Goal: Information Seeking & Learning: Learn about a topic

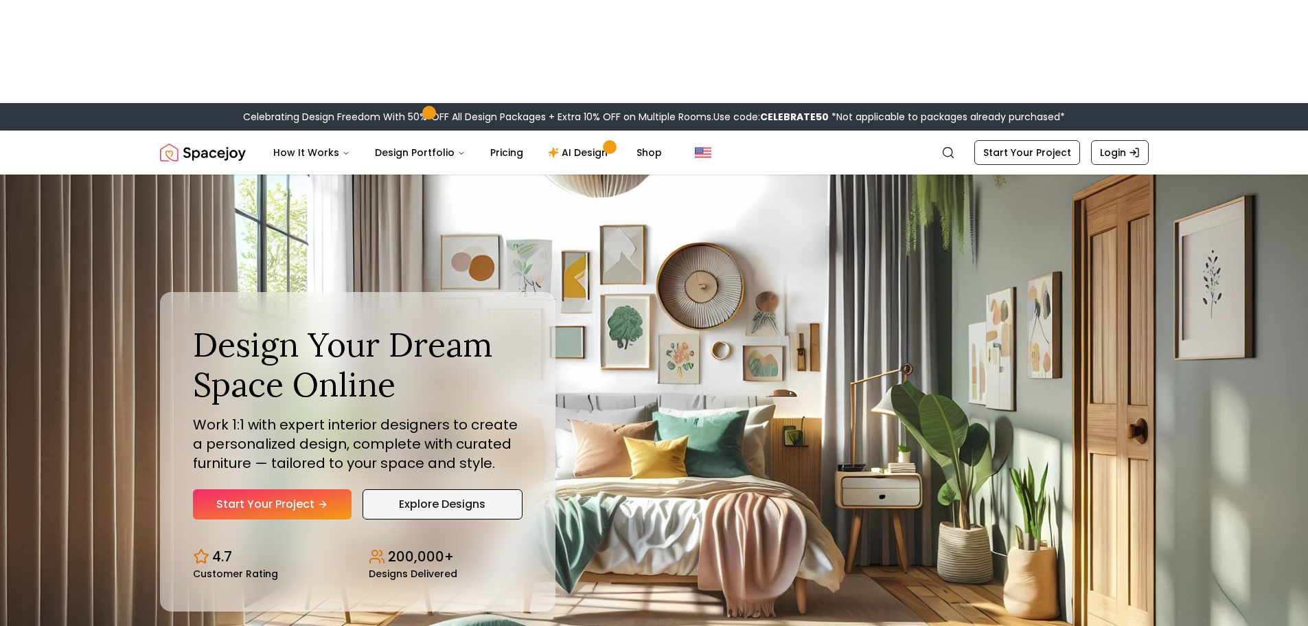
click at [402, 489] on link "Explore Designs" at bounding box center [443, 504] width 160 height 30
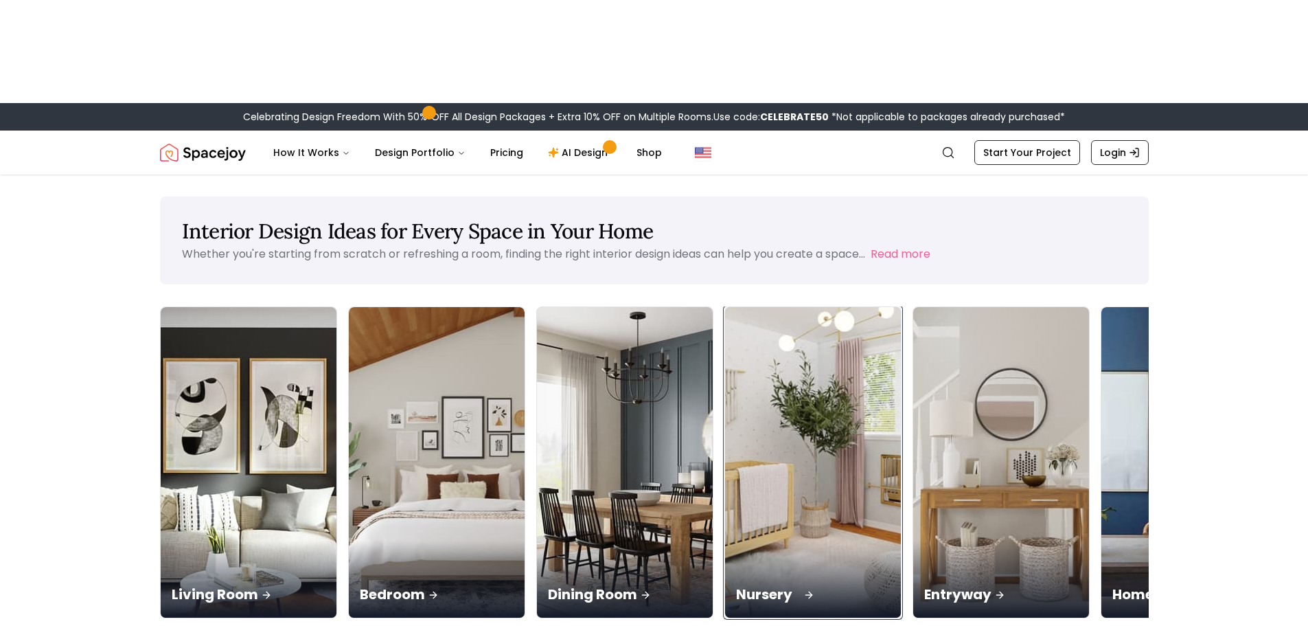
click at [813, 361] on img at bounding box center [812, 462] width 185 height 326
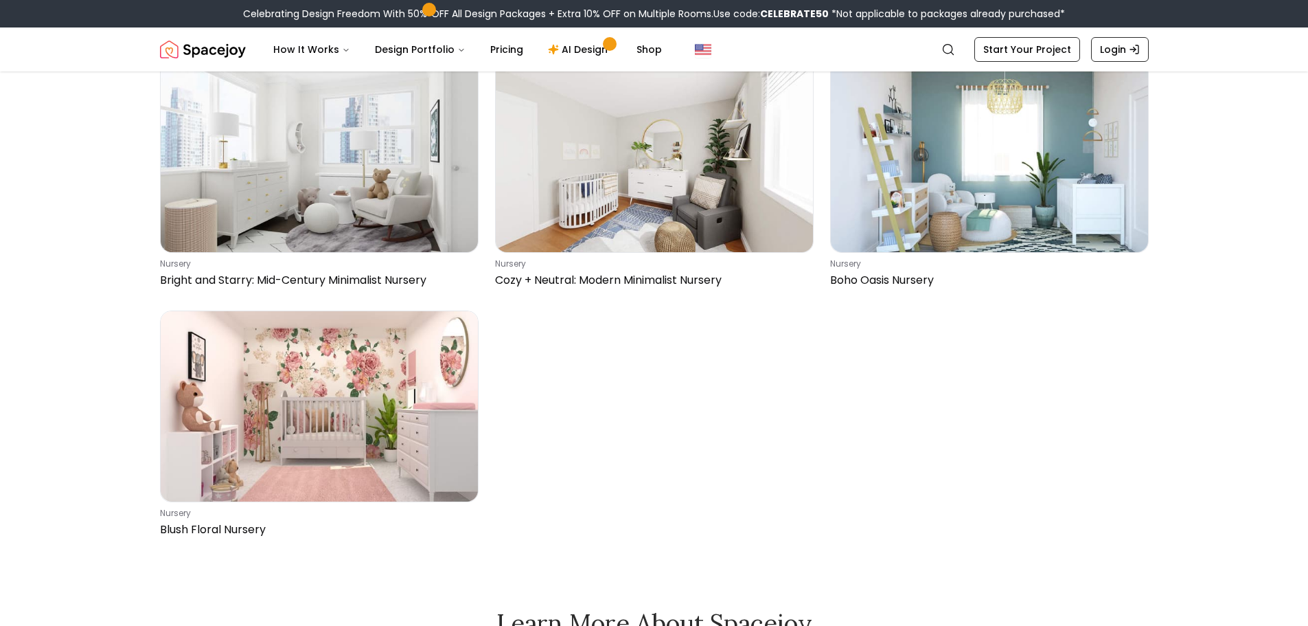
scroll to position [2404, 0]
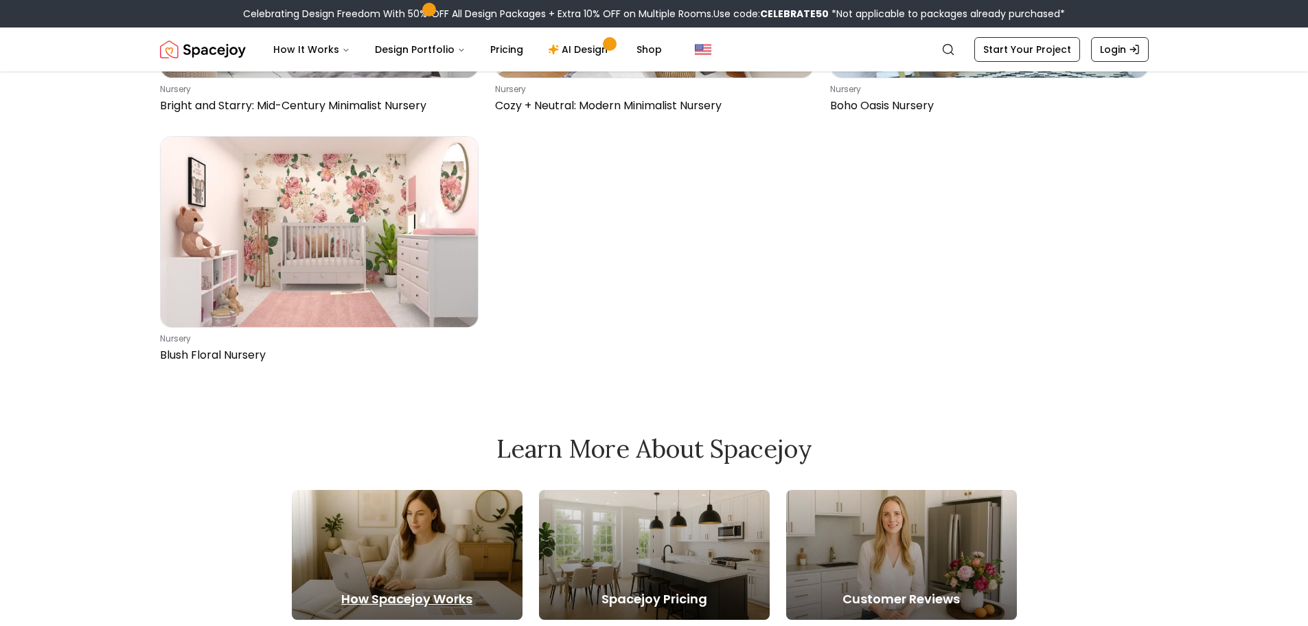
click at [331, 490] on div at bounding box center [407, 555] width 231 height 130
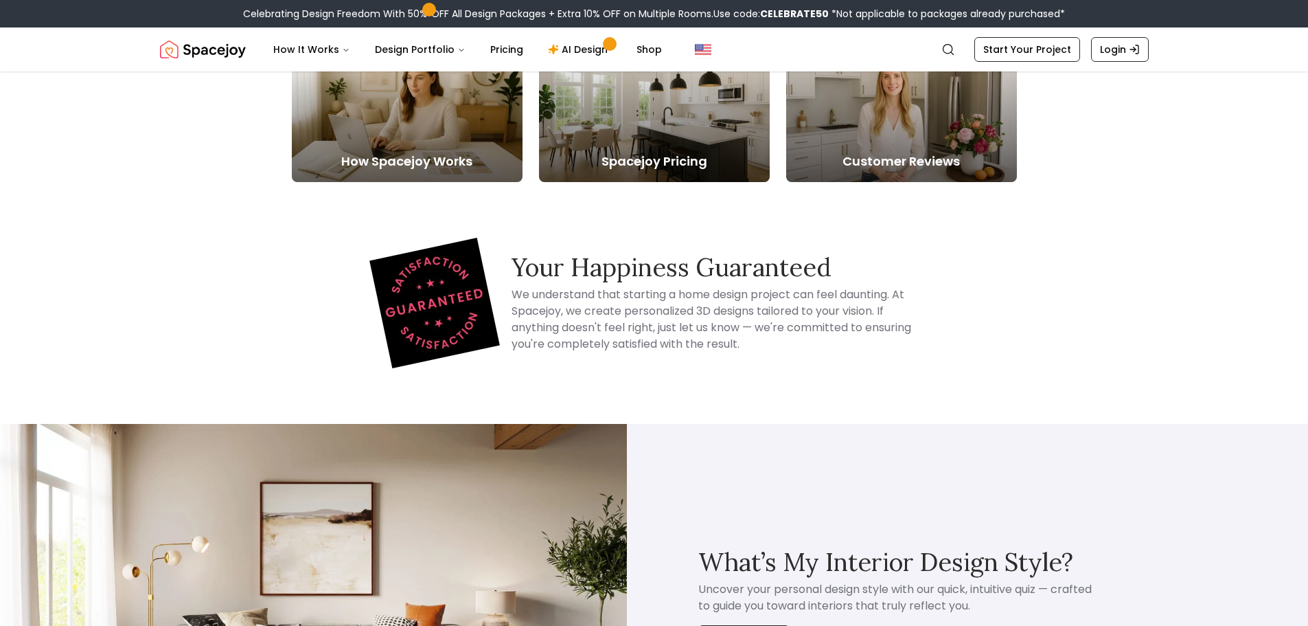
scroll to position [2953, 0]
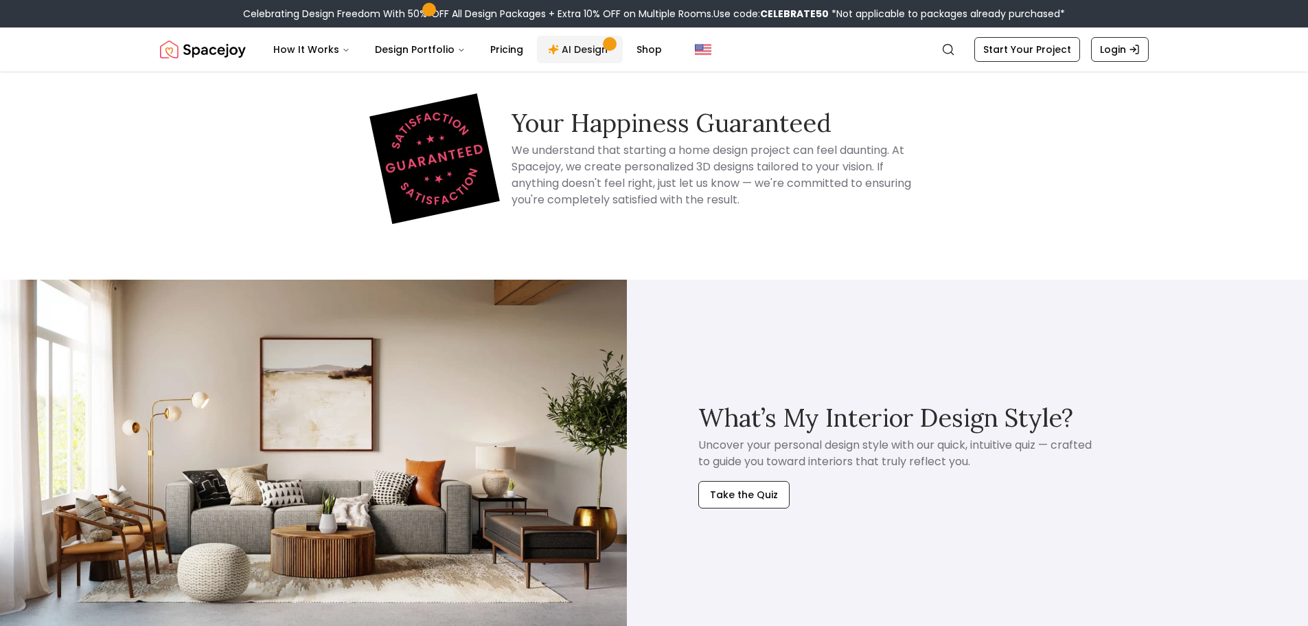
click at [562, 46] on link "AI Design" at bounding box center [580, 49] width 86 height 27
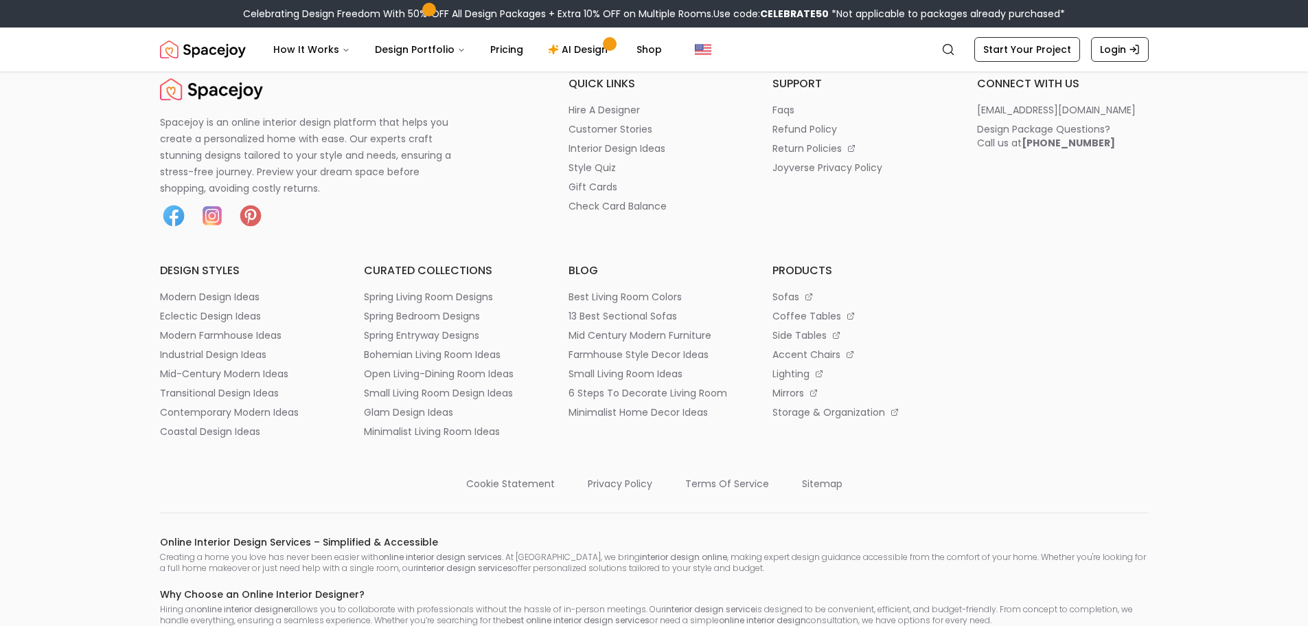
scroll to position [2335, 0]
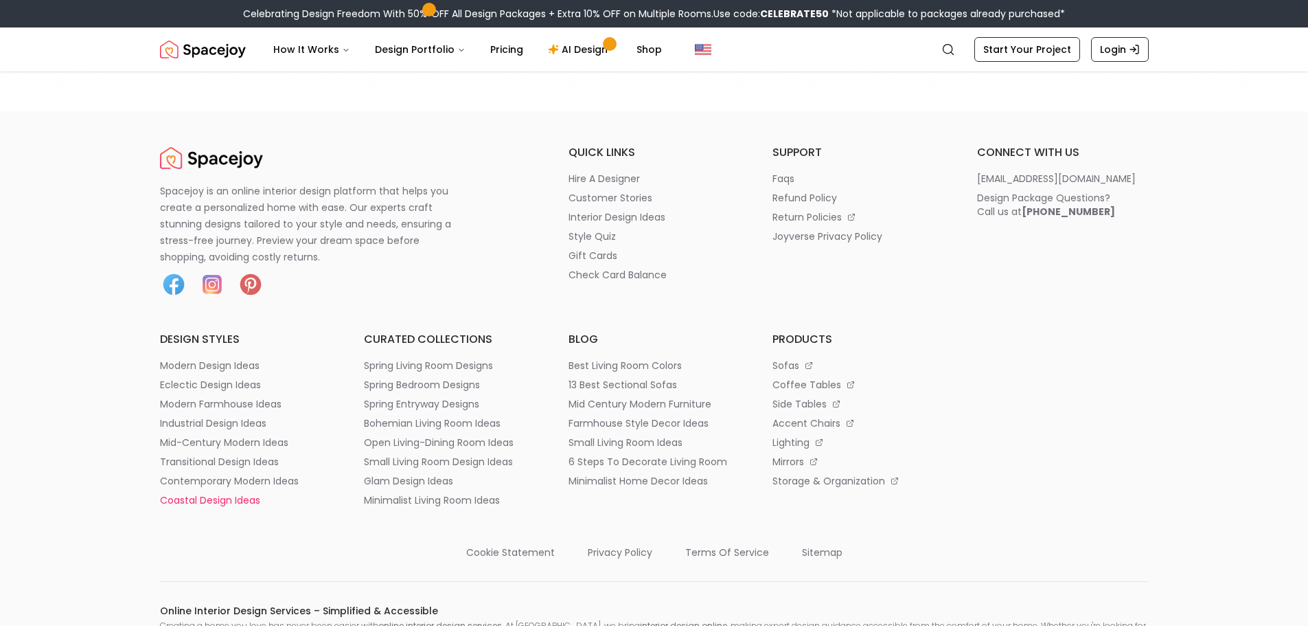
click at [252, 493] on p "coastal design ideas" at bounding box center [210, 500] width 100 height 14
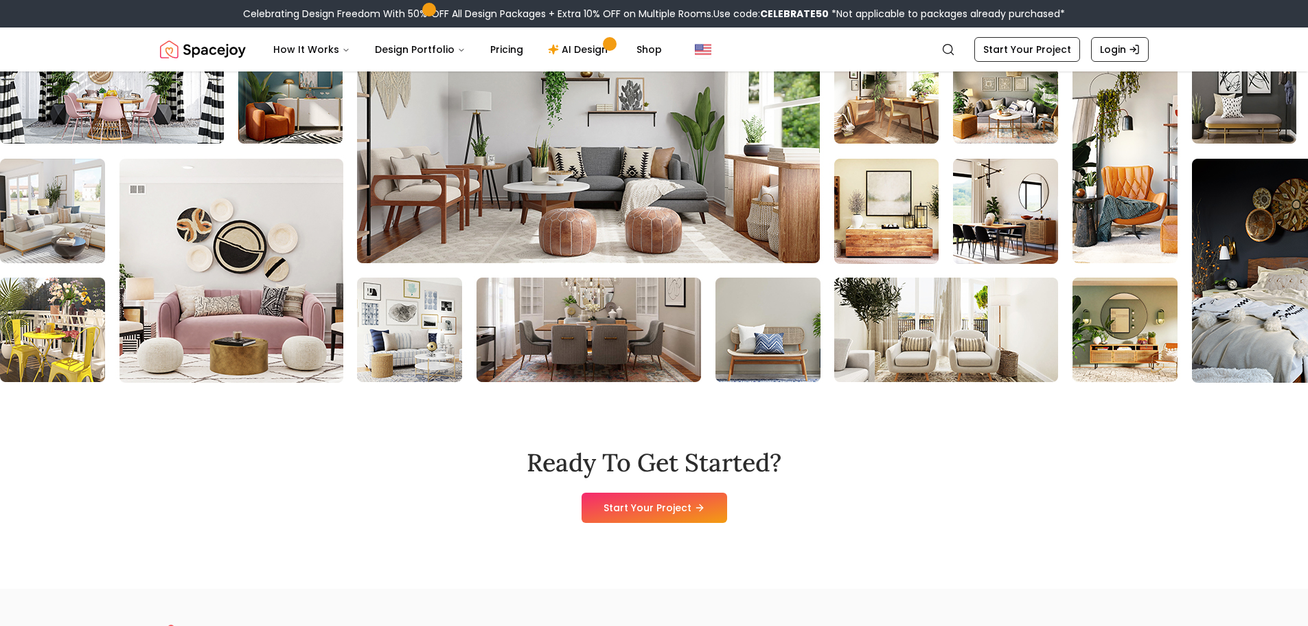
scroll to position [7327, 0]
